Goal: Transaction & Acquisition: Purchase product/service

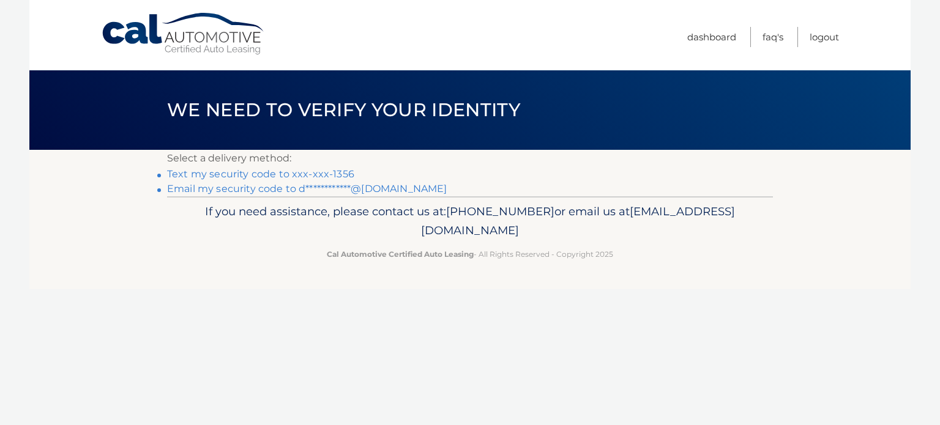
click at [222, 175] on link "Text my security code to xxx-xxx-1356" at bounding box center [260, 174] width 187 height 12
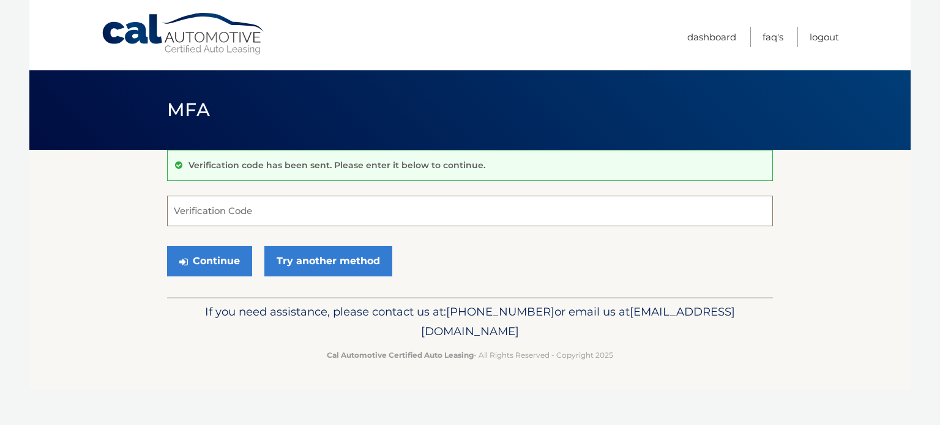
click at [287, 207] on input "Verification Code" at bounding box center [470, 211] width 606 height 31
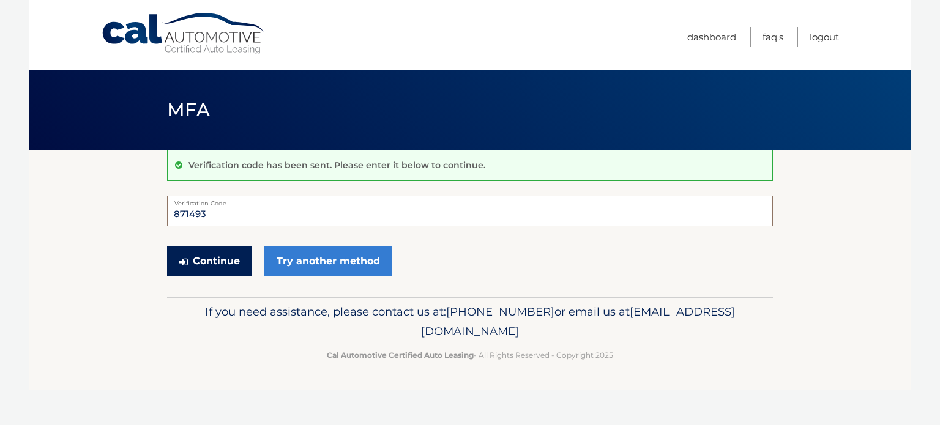
type input "871493"
click at [207, 260] on button "Continue" at bounding box center [209, 261] width 85 height 31
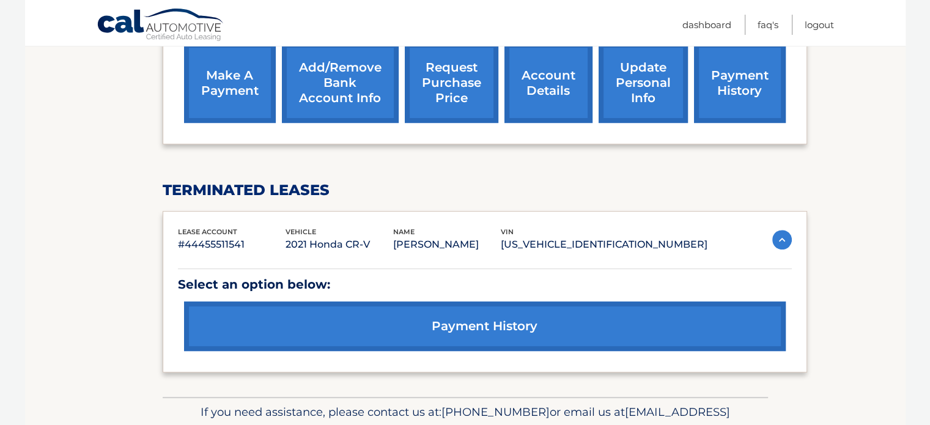
scroll to position [489, 0]
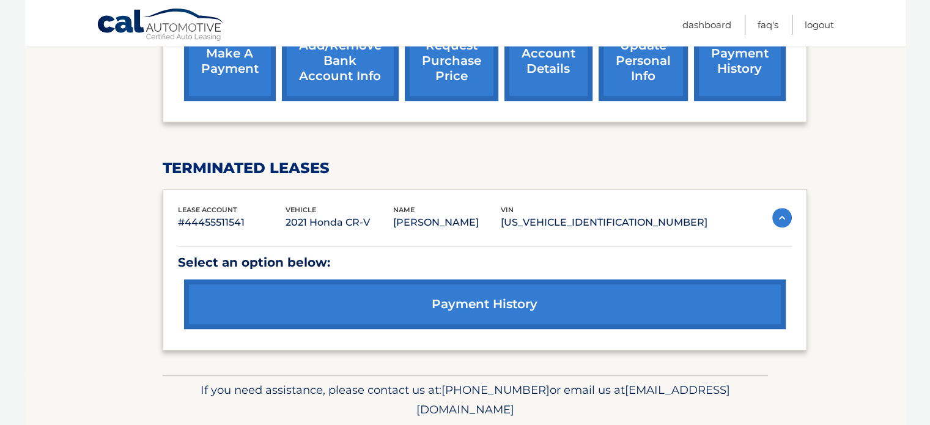
click at [500, 305] on link "payment history" at bounding box center [485, 305] width 602 height 50
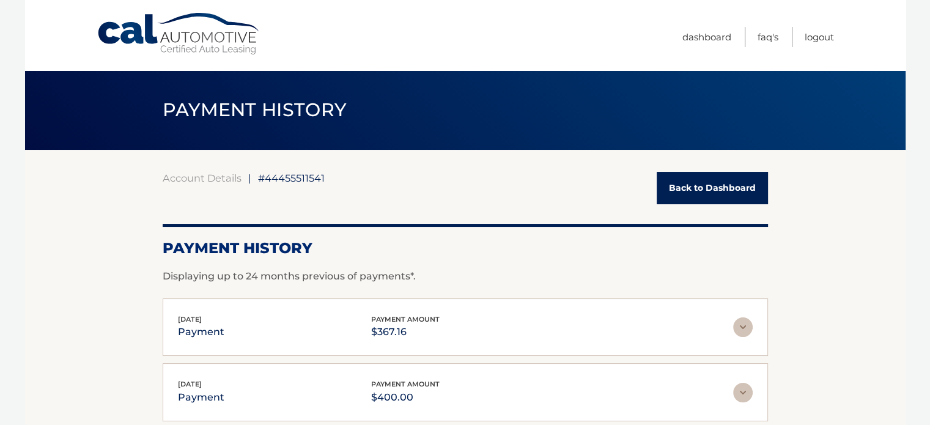
click at [723, 184] on link "Back to Dashboard" at bounding box center [712, 188] width 111 height 32
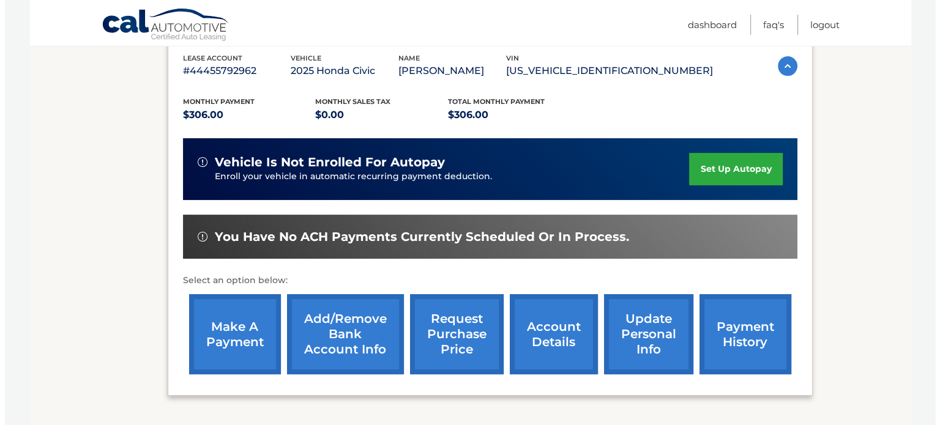
scroll to position [245, 0]
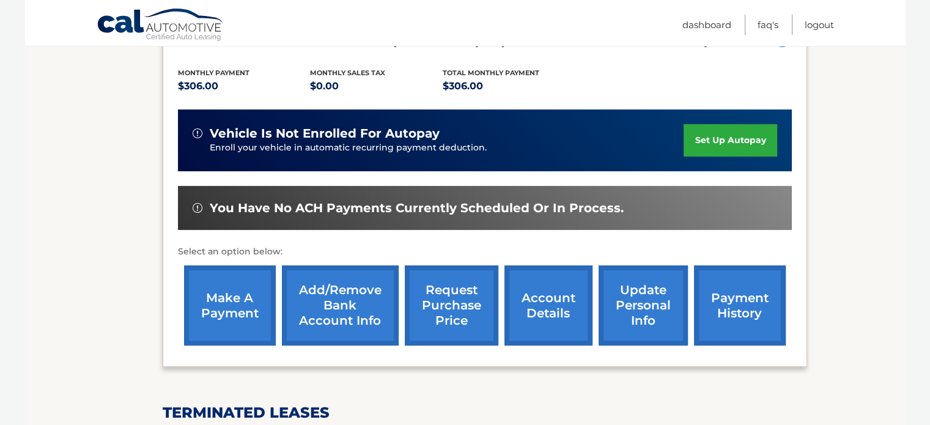
click at [459, 297] on link "request purchase price" at bounding box center [452, 305] width 94 height 80
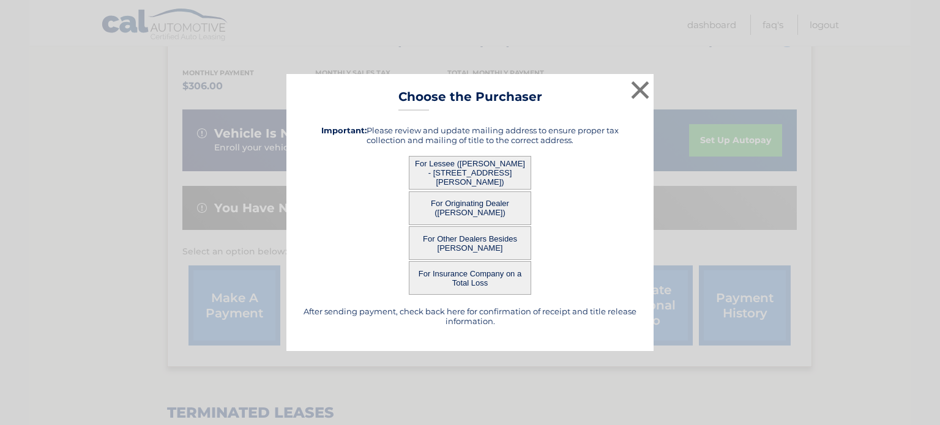
click at [463, 164] on button "For Lessee (DAWN RENDFREY - 48 montgomery pl, , belleville, NJ 07109)" at bounding box center [470, 173] width 122 height 34
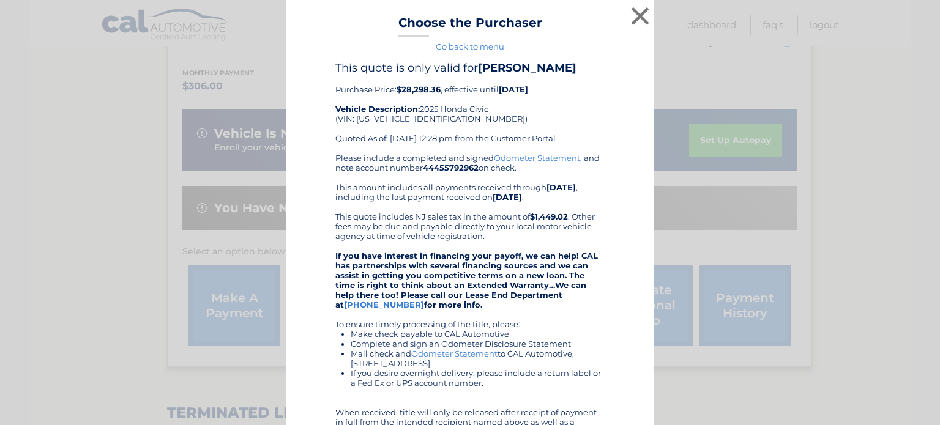
click at [450, 171] on div "× Choose the Purchaser Go back to menu After sending payment, check back here f…" at bounding box center [469, 296] width 367 height 593
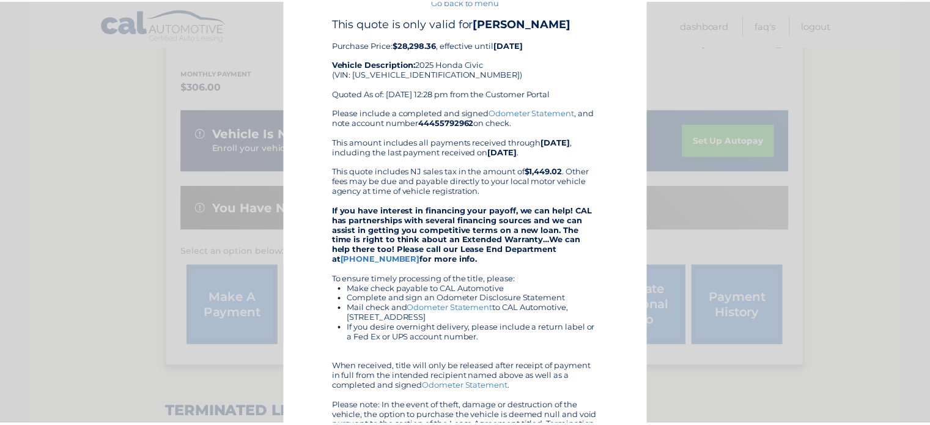
scroll to position [0, 0]
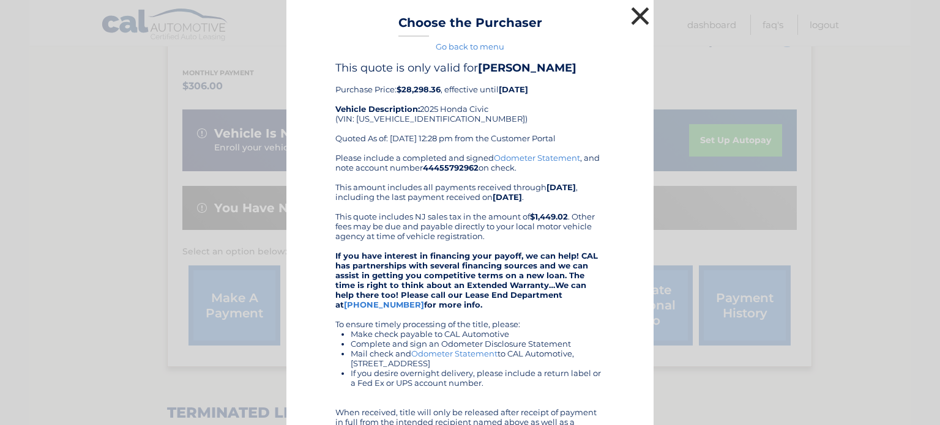
click at [637, 13] on button "×" at bounding box center [640, 16] width 24 height 24
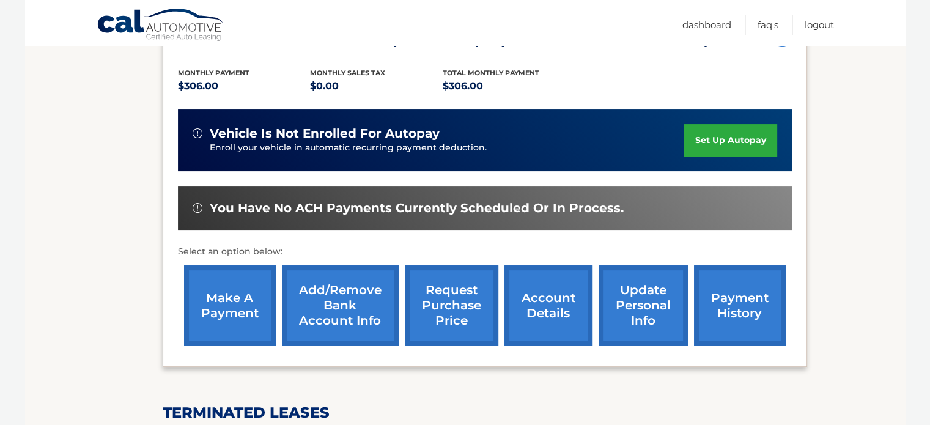
click at [223, 289] on link "make a payment" at bounding box center [230, 305] width 92 height 80
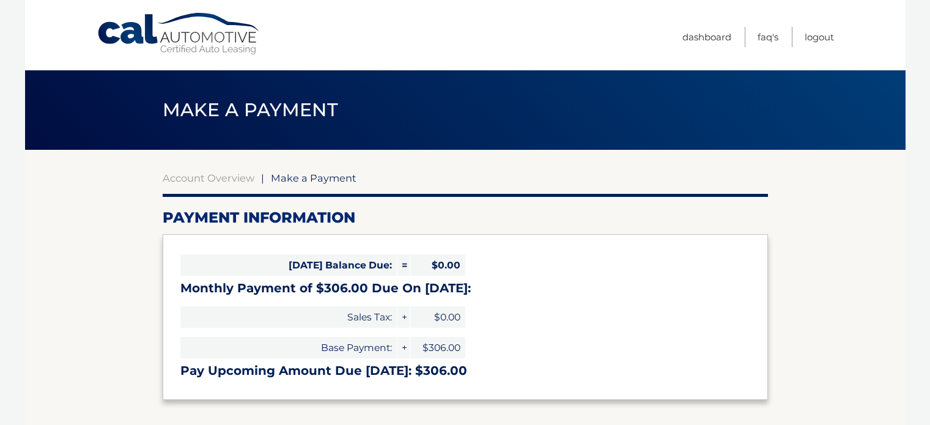
select select "MGM2ZTFhZDMtMzFkOC00OGFhLTkzZjgtNjg3YjczOGFkNzNj"
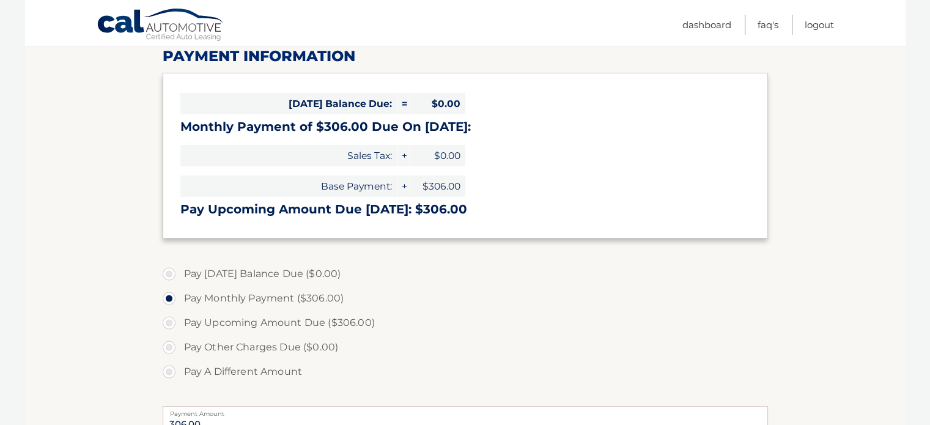
scroll to position [184, 0]
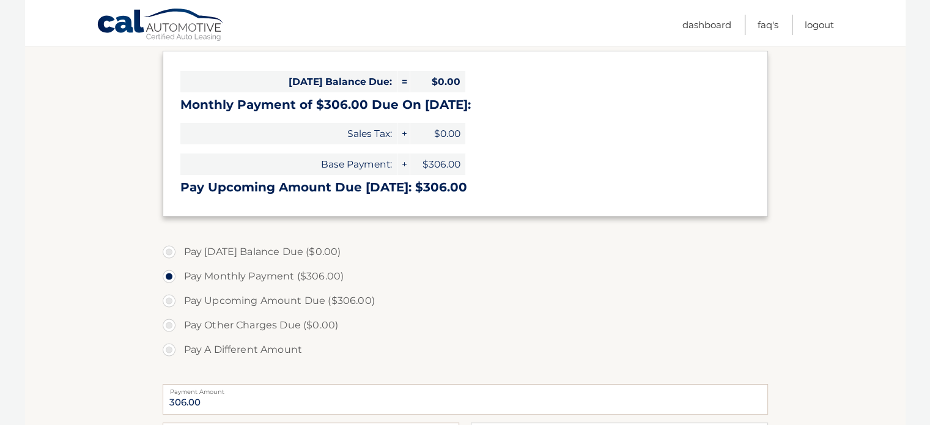
click at [169, 303] on label "Pay Upcoming Amount Due ($306.00)" at bounding box center [466, 301] width 606 height 24
click at [169, 303] on input "Pay Upcoming Amount Due ($306.00)" at bounding box center [174, 299] width 12 height 20
radio input "true"
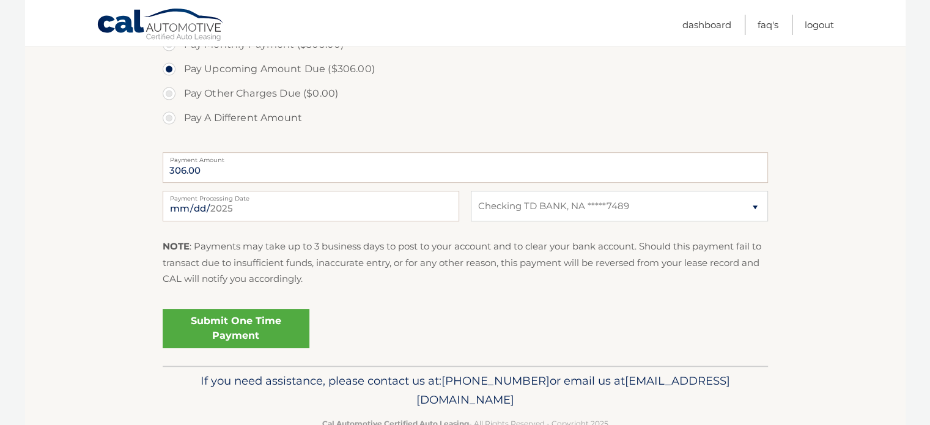
scroll to position [428, 0]
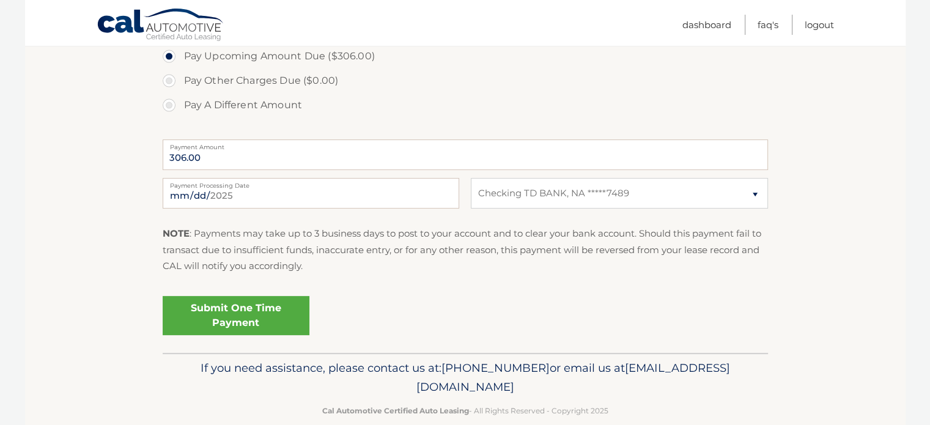
click at [232, 313] on link "Submit One Time Payment" at bounding box center [236, 315] width 147 height 39
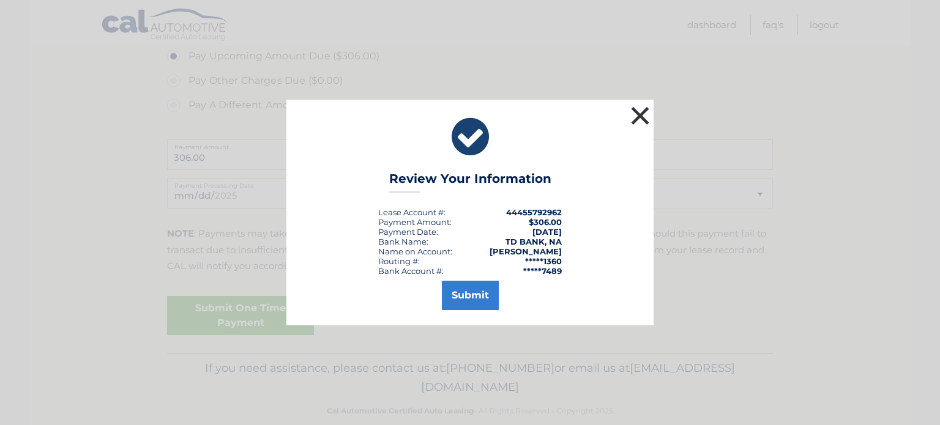
click at [641, 113] on button "×" at bounding box center [640, 115] width 24 height 24
